Goal: Contribute content: Add original content to the website for others to see

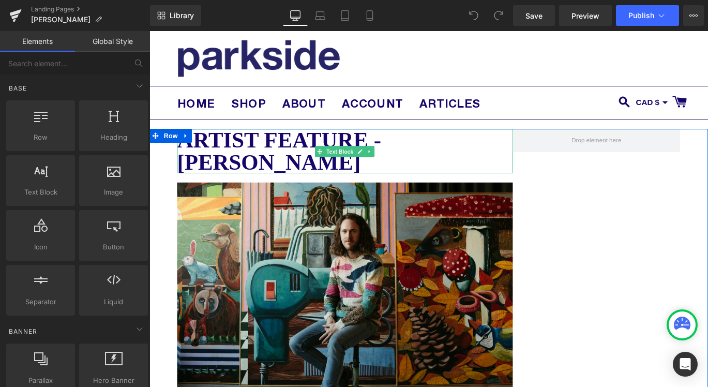
click at [244, 176] on b "Artist Feature - KRISTOF SANTY" at bounding box center [295, 165] width 229 height 52
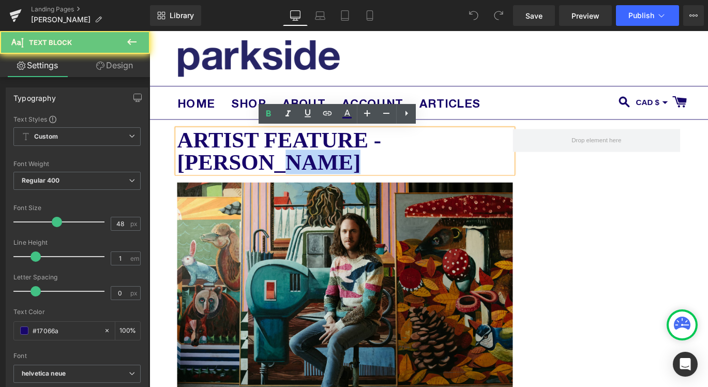
click at [244, 176] on b "Artist Feature - KRISTOF SANTY" at bounding box center [295, 165] width 229 height 52
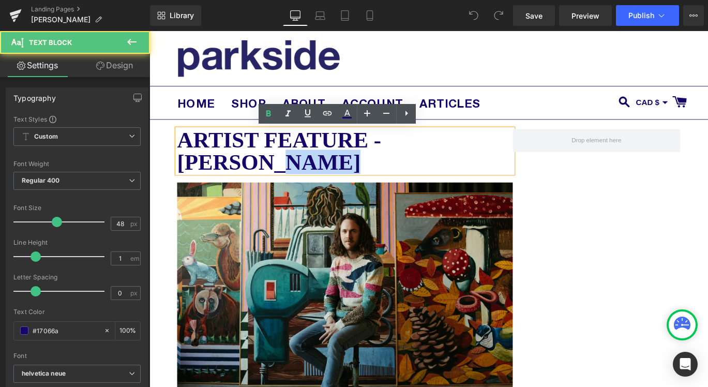
click at [280, 177] on p "Artist Feature - KRISTOF SANTY" at bounding box center [369, 166] width 376 height 50
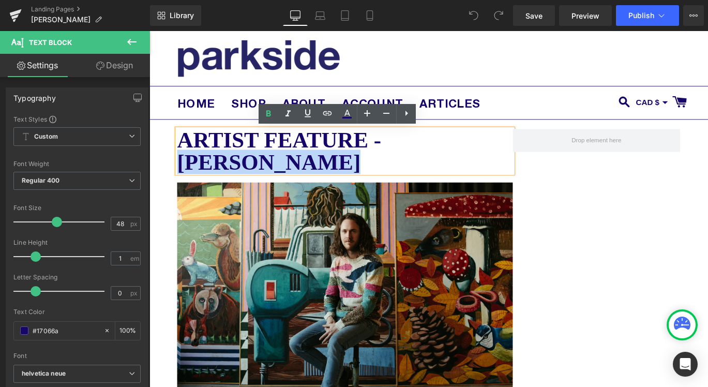
drag, startPoint x: 271, startPoint y: 177, endPoint x: 415, endPoint y: 151, distance: 146.7
click at [415, 151] on p "Artist Feature - KRISTOF SANTY" at bounding box center [369, 166] width 376 height 50
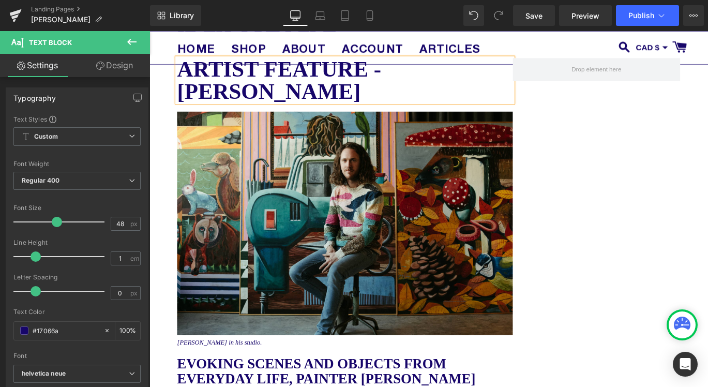
scroll to position [183, 0]
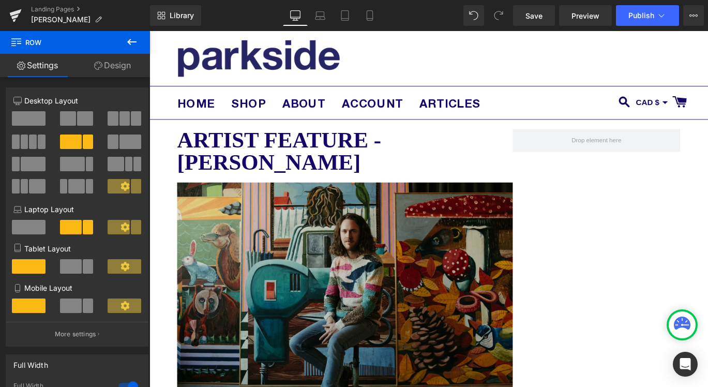
scroll to position [99, 0]
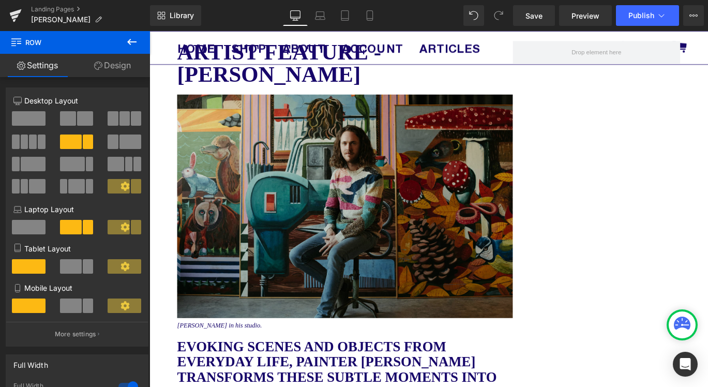
click at [379, 237] on img at bounding box center [369, 227] width 376 height 250
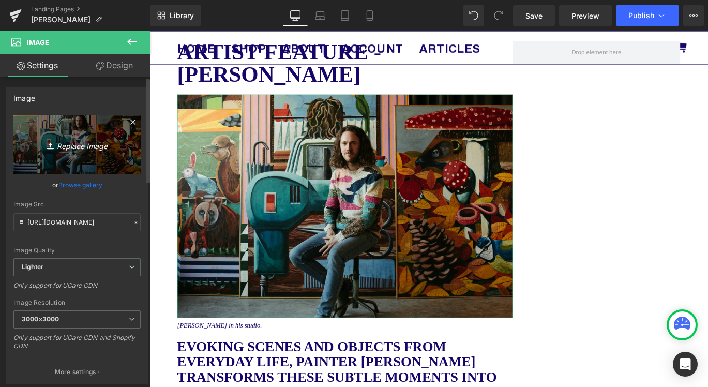
click at [70, 146] on icon "Replace Image" at bounding box center [77, 144] width 83 height 13
type input "C:\fakepath\Martin Jarrie.jpeg"
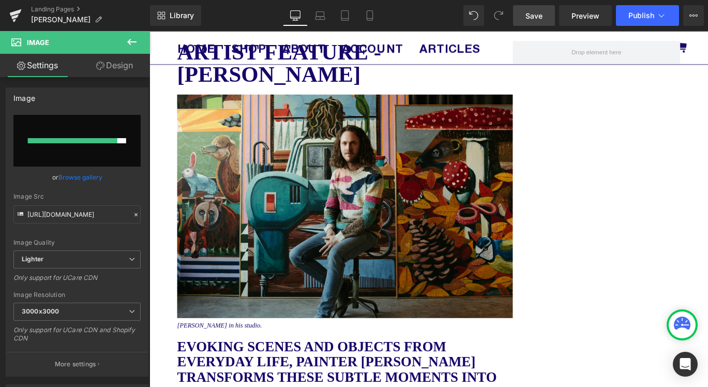
click at [540, 20] on span "Save" at bounding box center [534, 15] width 17 height 11
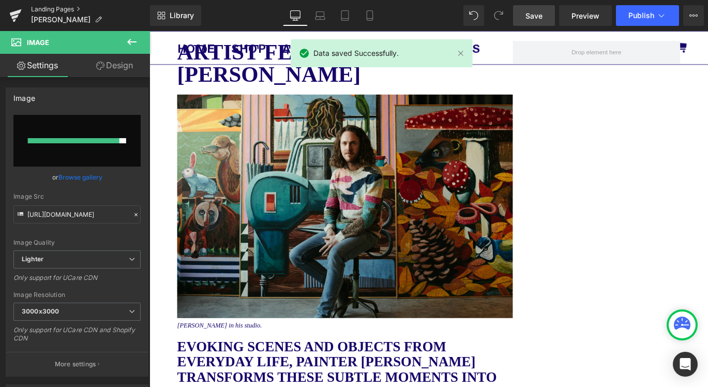
click at [63, 8] on link "Landing Pages" at bounding box center [90, 9] width 119 height 8
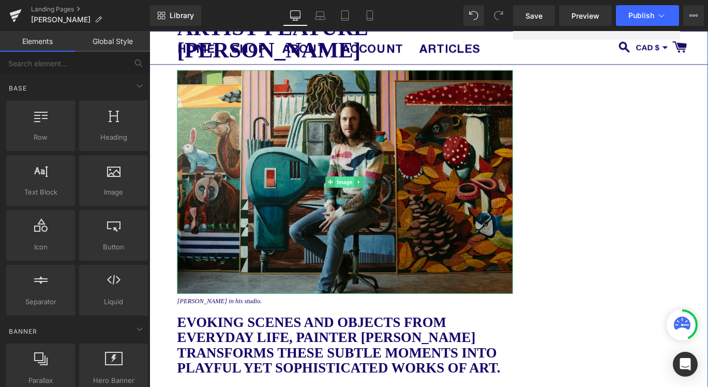
click at [368, 197] on span "Image" at bounding box center [369, 201] width 22 height 12
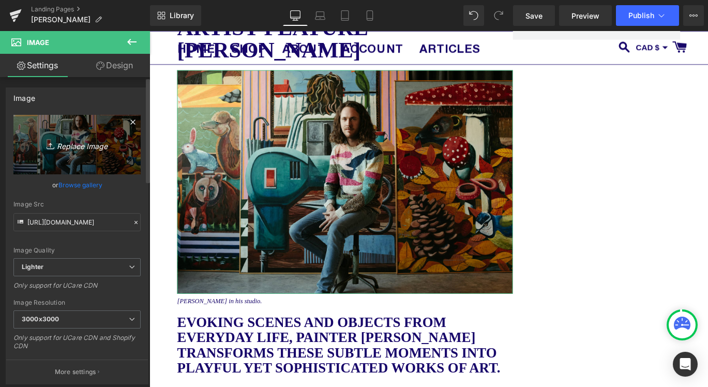
click at [68, 140] on icon "Replace Image" at bounding box center [77, 144] width 83 height 13
type input "C:\fakepath\Martin Jarrie.jpeg"
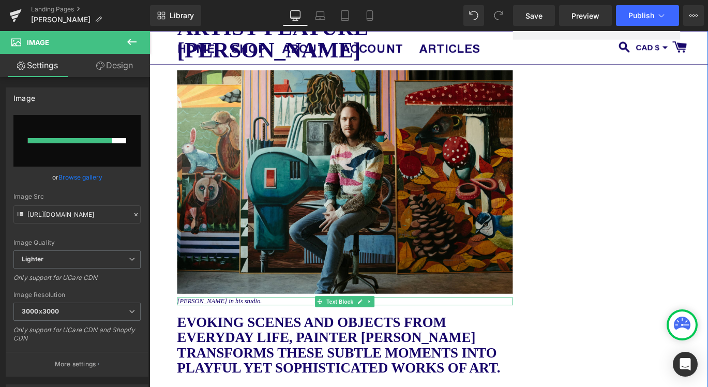
click at [222, 334] on icon "Kristof Santy in his studio." at bounding box center [228, 334] width 95 height 8
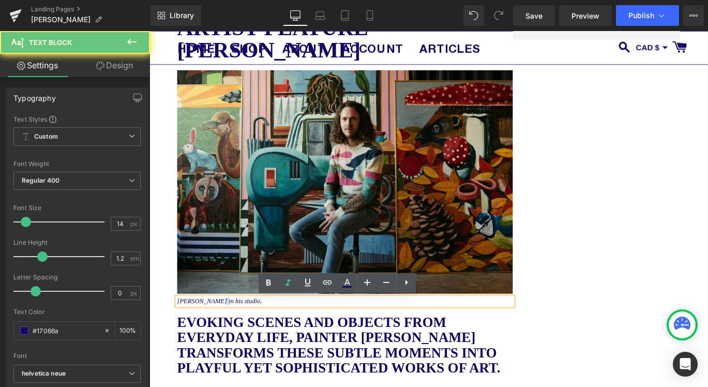
click at [222, 331] on icon "Kristof Santy in his studio." at bounding box center [228, 334] width 95 height 8
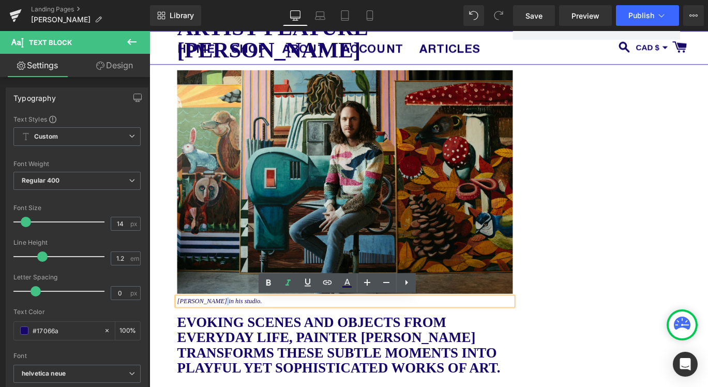
click at [222, 331] on icon "Kristof Santy in his studio." at bounding box center [228, 334] width 95 height 8
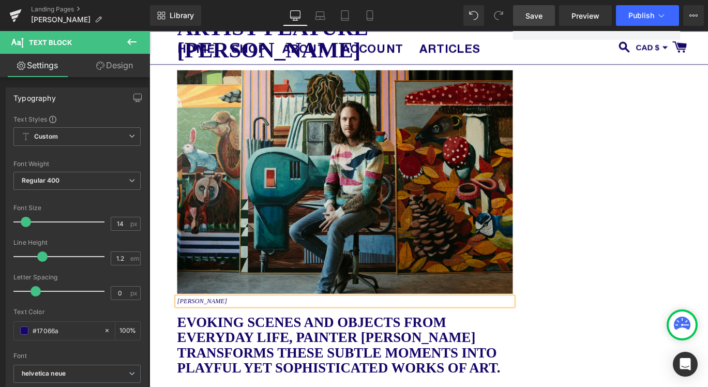
click at [532, 11] on span "Save" at bounding box center [534, 15] width 17 height 11
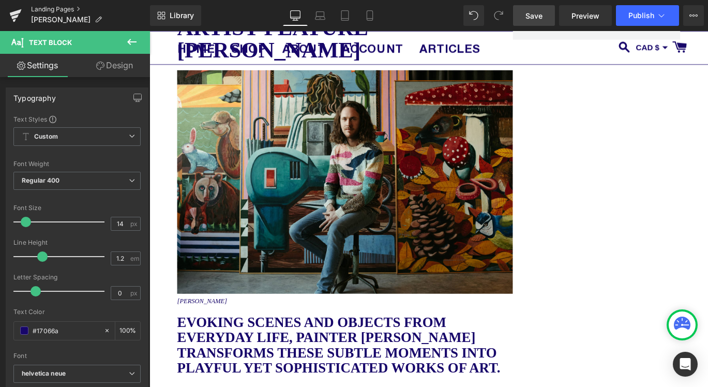
click at [63, 6] on link "Landing Pages" at bounding box center [90, 9] width 119 height 8
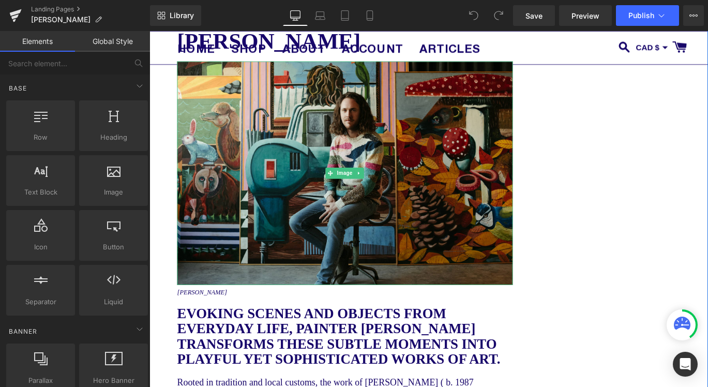
scroll to position [145, 0]
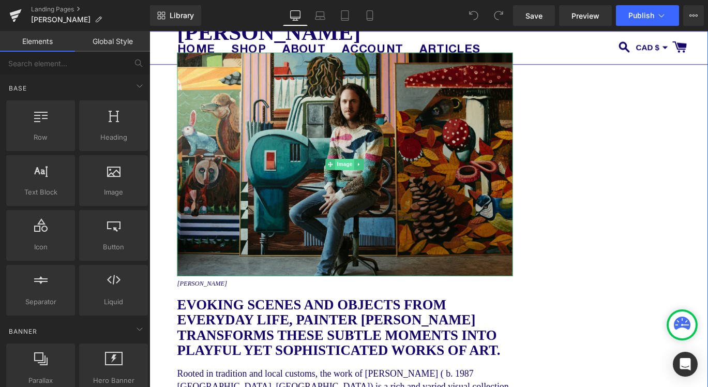
click at [367, 181] on span "Image" at bounding box center [369, 180] width 22 height 12
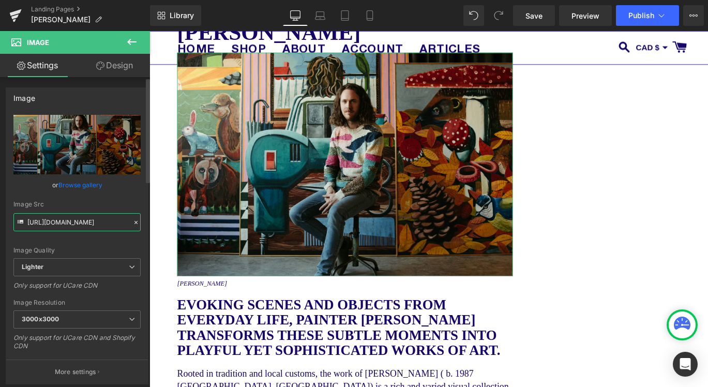
click at [76, 223] on input "[URL][DOMAIN_NAME]" at bounding box center [76, 222] width 127 height 18
paste input "[DOMAIN_NAME][URL]"
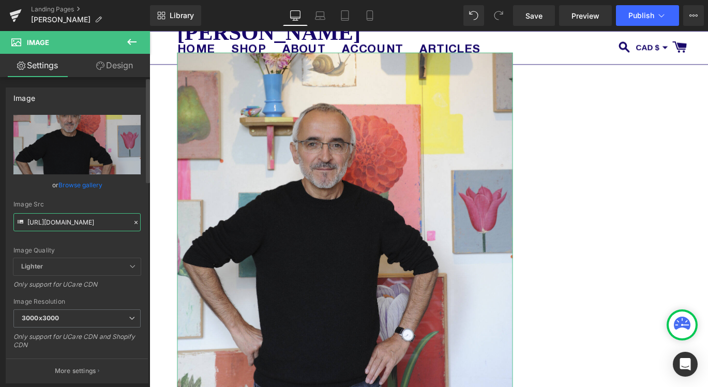
type input "[URL][DOMAIN_NAME]"
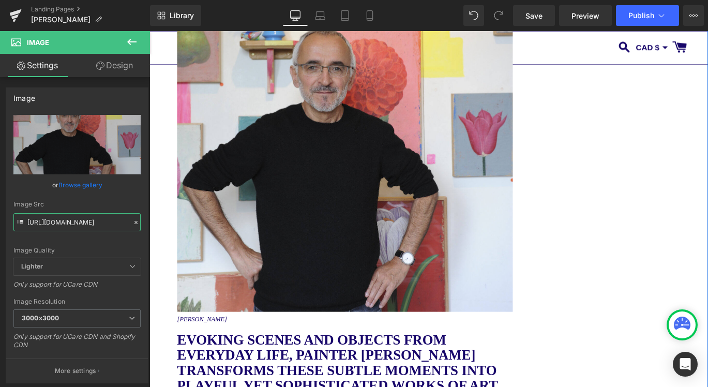
scroll to position [234, 0]
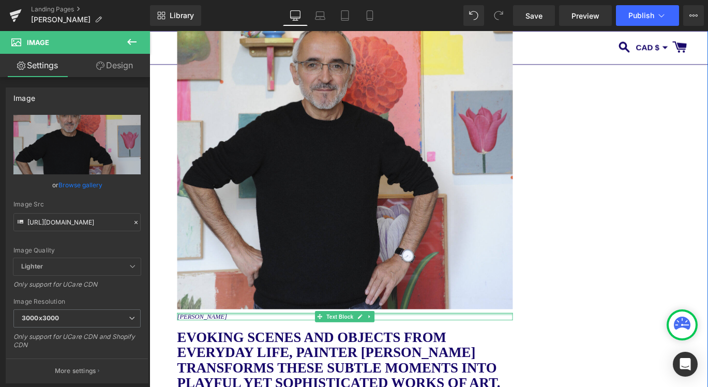
click at [228, 349] on div "[PERSON_NAME] Text Block" at bounding box center [369, 351] width 376 height 9
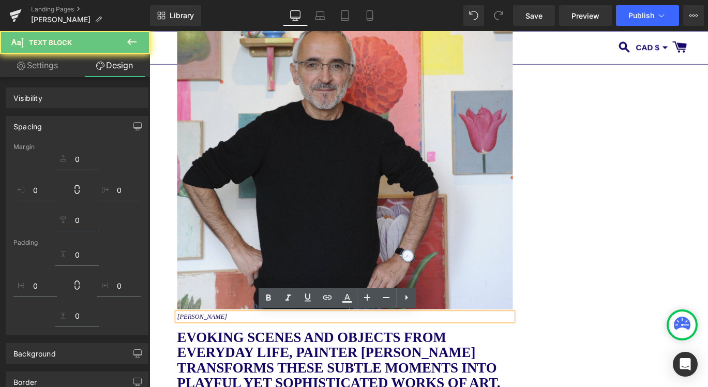
click at [226, 350] on p "[PERSON_NAME]" at bounding box center [369, 351] width 376 height 9
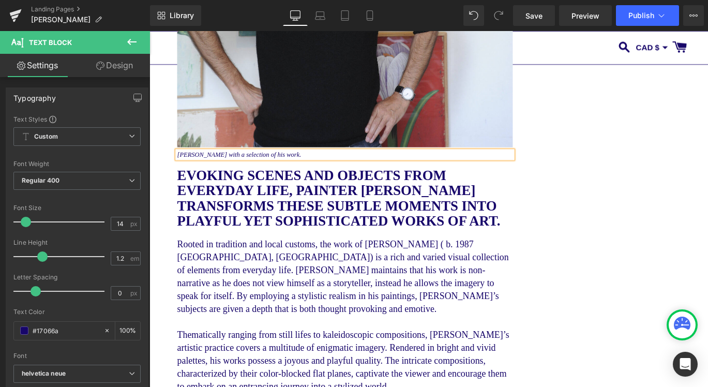
scroll to position [416, 0]
